Goal: Information Seeking & Learning: Understand process/instructions

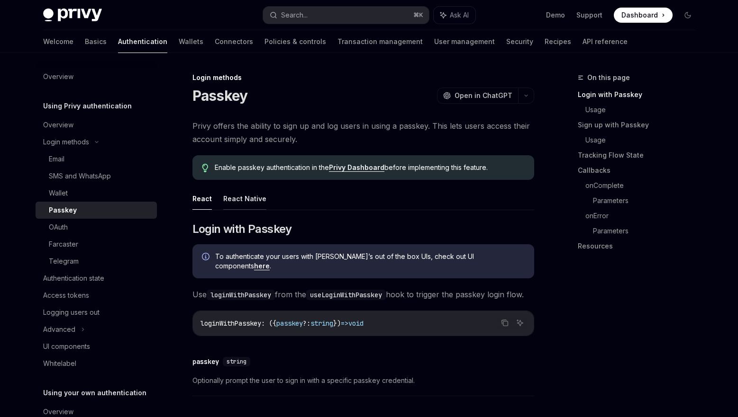
click at [236, 194] on button "React Native" at bounding box center [244, 199] width 43 height 22
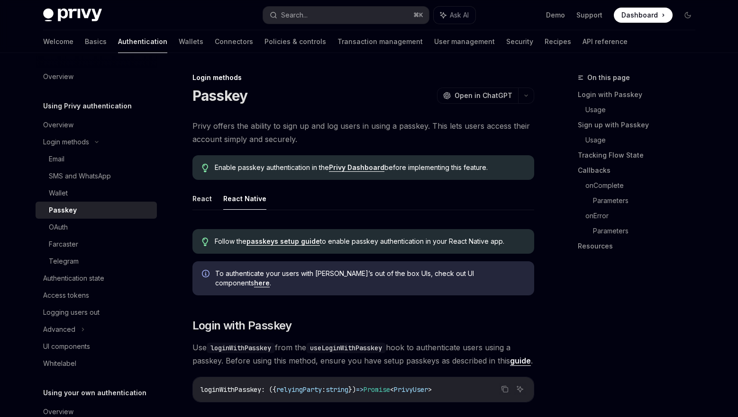
click at [249, 199] on button "React Native" at bounding box center [244, 199] width 43 height 22
type textarea "*"
click at [267, 202] on ul "React React Native" at bounding box center [363, 199] width 342 height 23
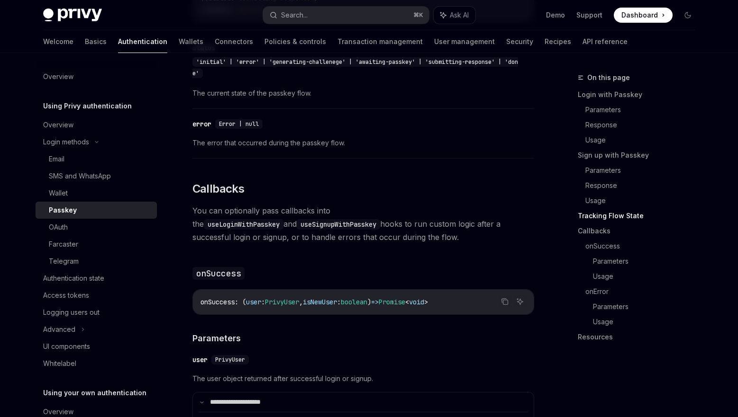
scroll to position [1863, 0]
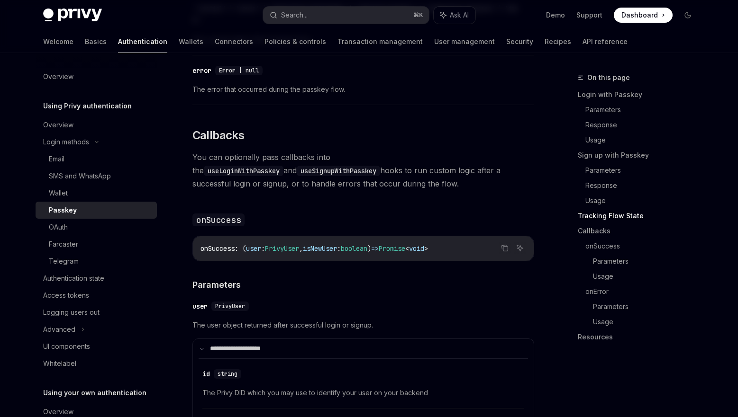
click at [289, 253] on span "PrivyUser" at bounding box center [282, 248] width 34 height 9
click at [351, 254] on code "onSuccess : ( user : PrivyUser , isNewUser : boolean ) => Promise < void >" at bounding box center [363, 248] width 326 height 11
click at [323, 253] on span "isNewUser" at bounding box center [320, 248] width 34 height 9
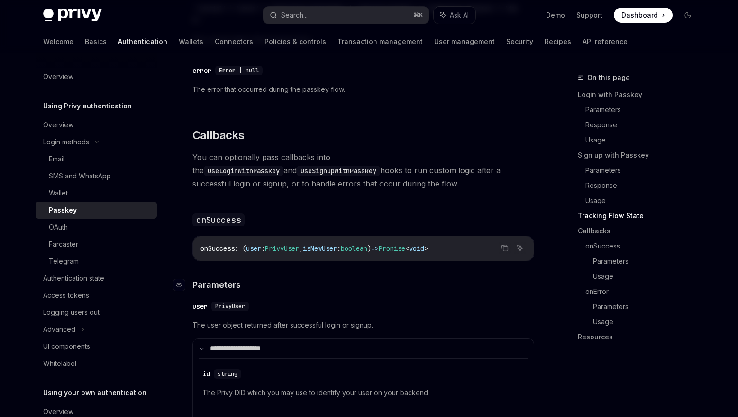
click at [362, 291] on h4 "​ Parameters" at bounding box center [363, 285] width 342 height 13
click at [407, 291] on h4 "​ Parameters" at bounding box center [363, 285] width 342 height 13
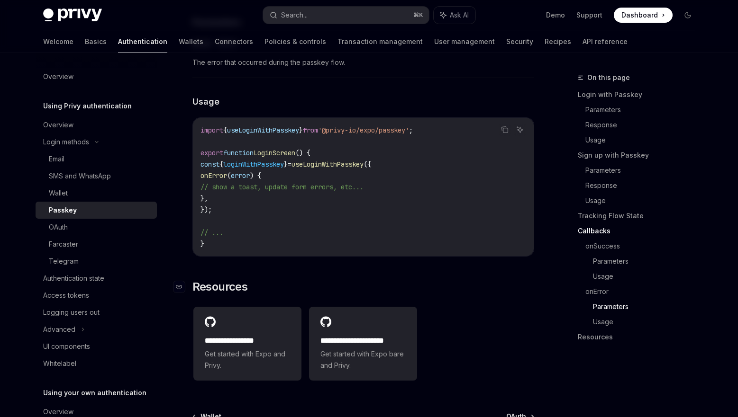
scroll to position [2734, 0]
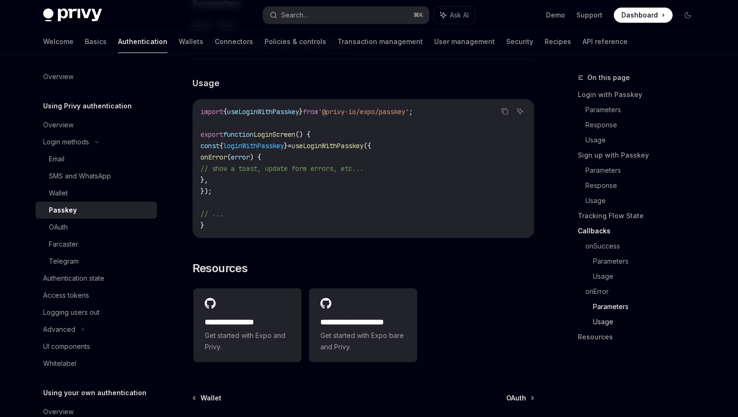
click at [615, 321] on link "Usage" at bounding box center [648, 322] width 110 height 15
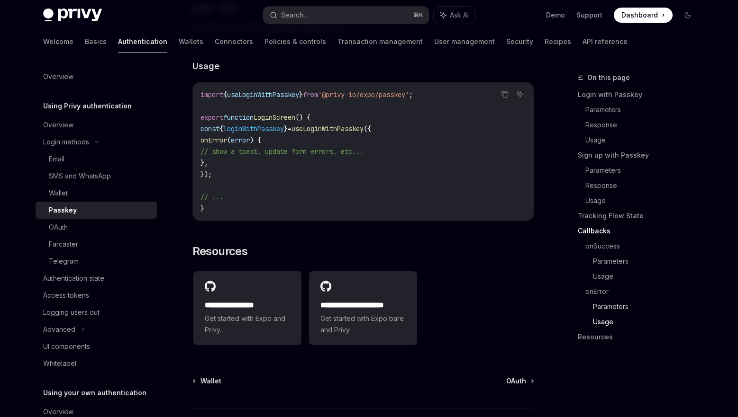
click at [606, 305] on link "Parameters" at bounding box center [648, 306] width 110 height 15
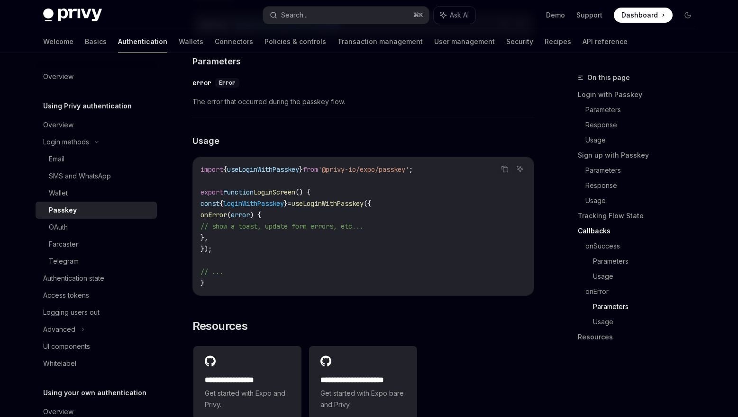
scroll to position [2671, 0]
